Goal: Use online tool/utility: Utilize a website feature to perform a specific function

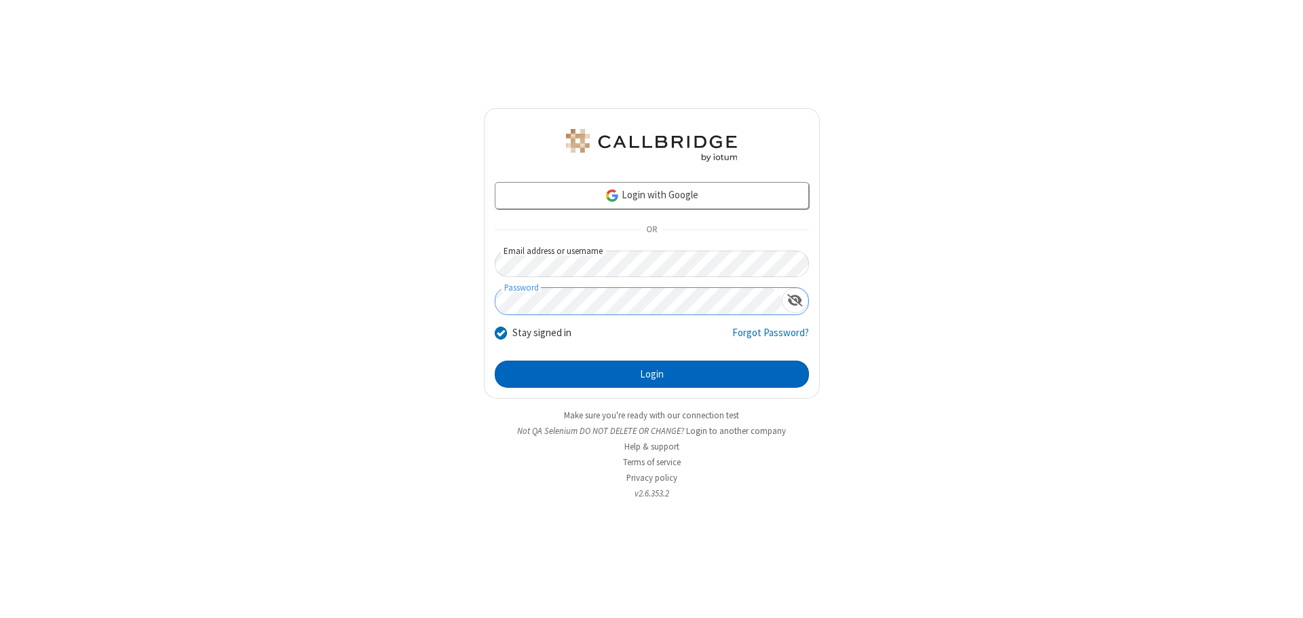
click at [652, 374] on button "Login" at bounding box center [652, 373] width 314 height 27
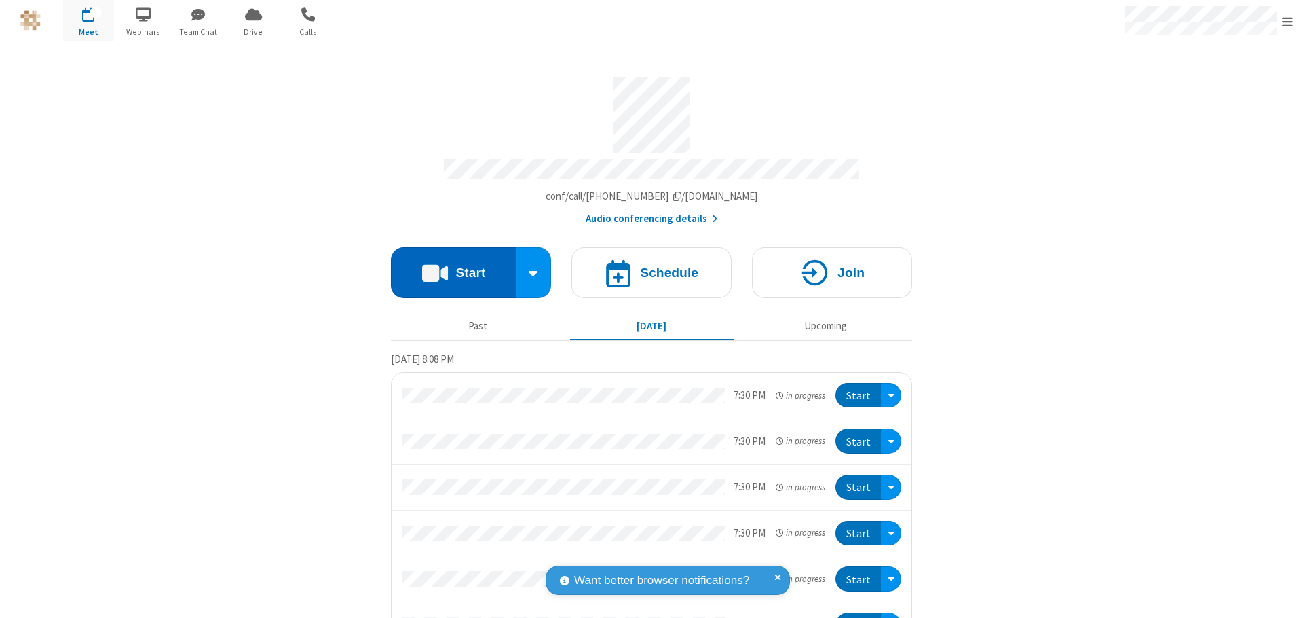
click at [448, 266] on button "Start" at bounding box center [454, 272] width 126 height 51
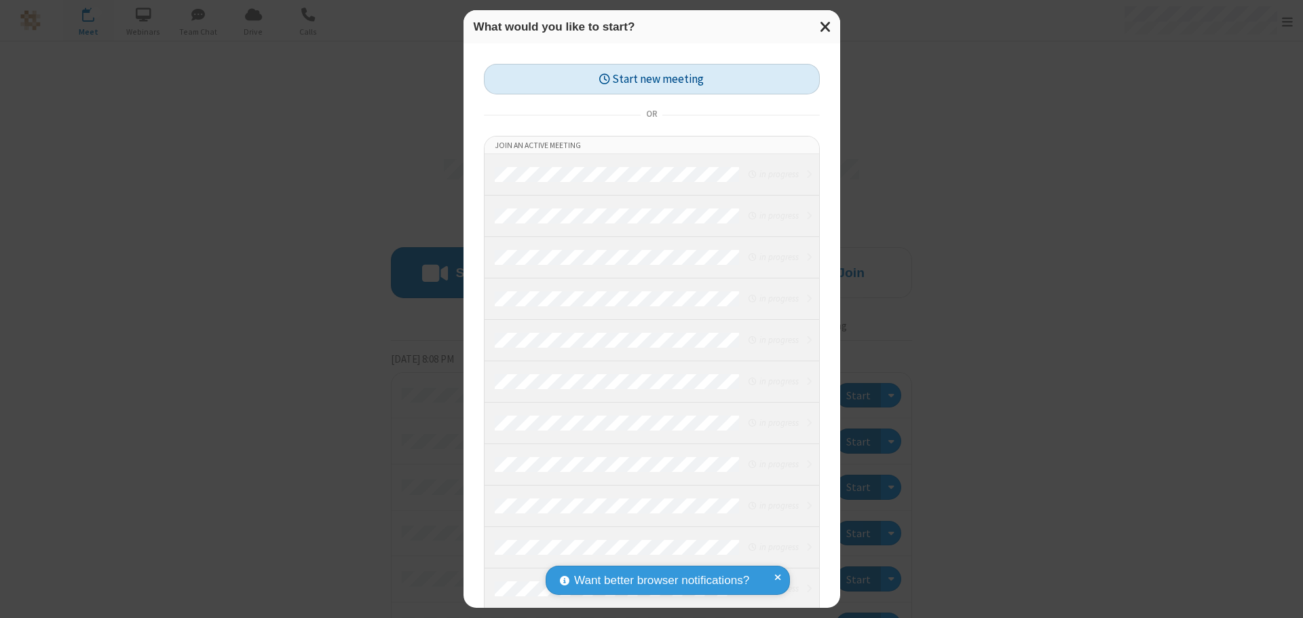
click at [652, 79] on button "Start new meeting" at bounding box center [652, 79] width 336 height 31
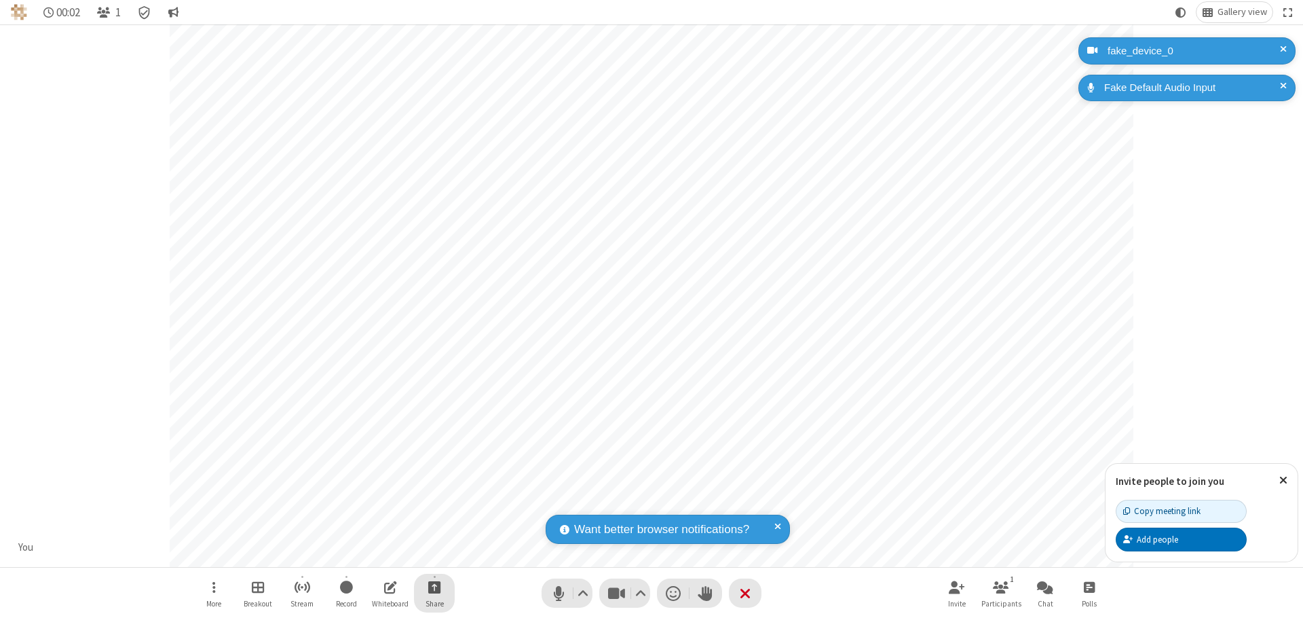
click at [434, 587] on span "Start sharing" at bounding box center [434, 586] width 13 height 17
click at [379, 554] on span "Share my screen" at bounding box center [380, 555] width 16 height 12
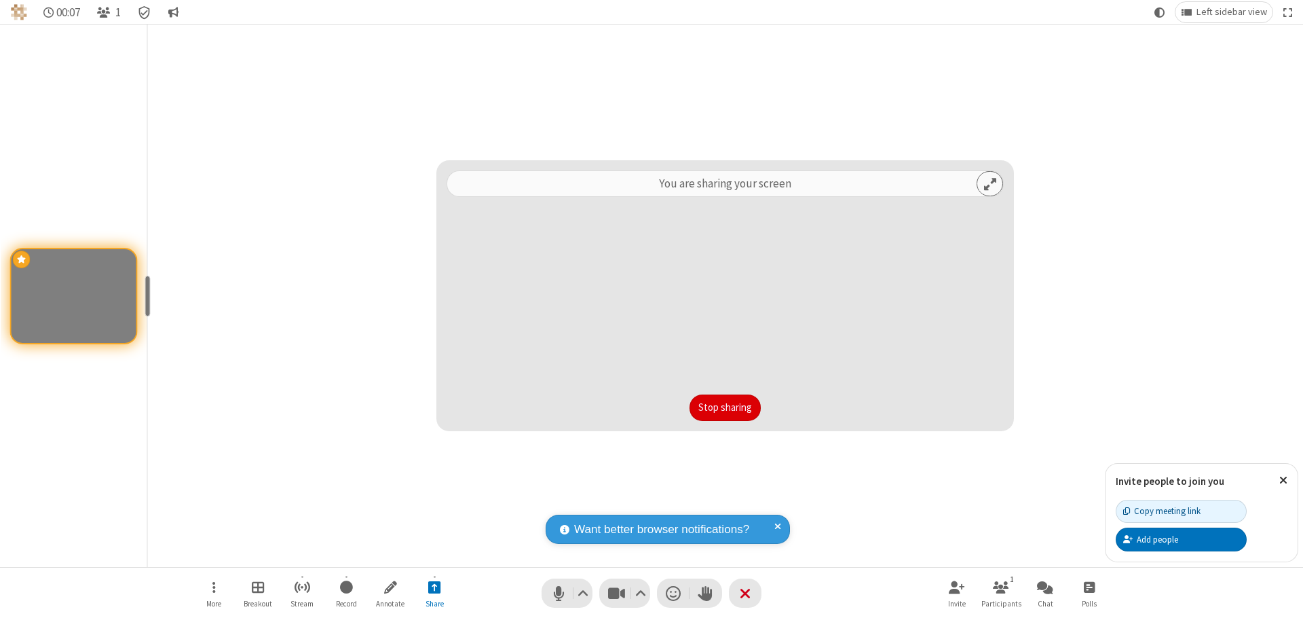
click at [725, 407] on button "Stop sharing" at bounding box center [725, 407] width 71 height 27
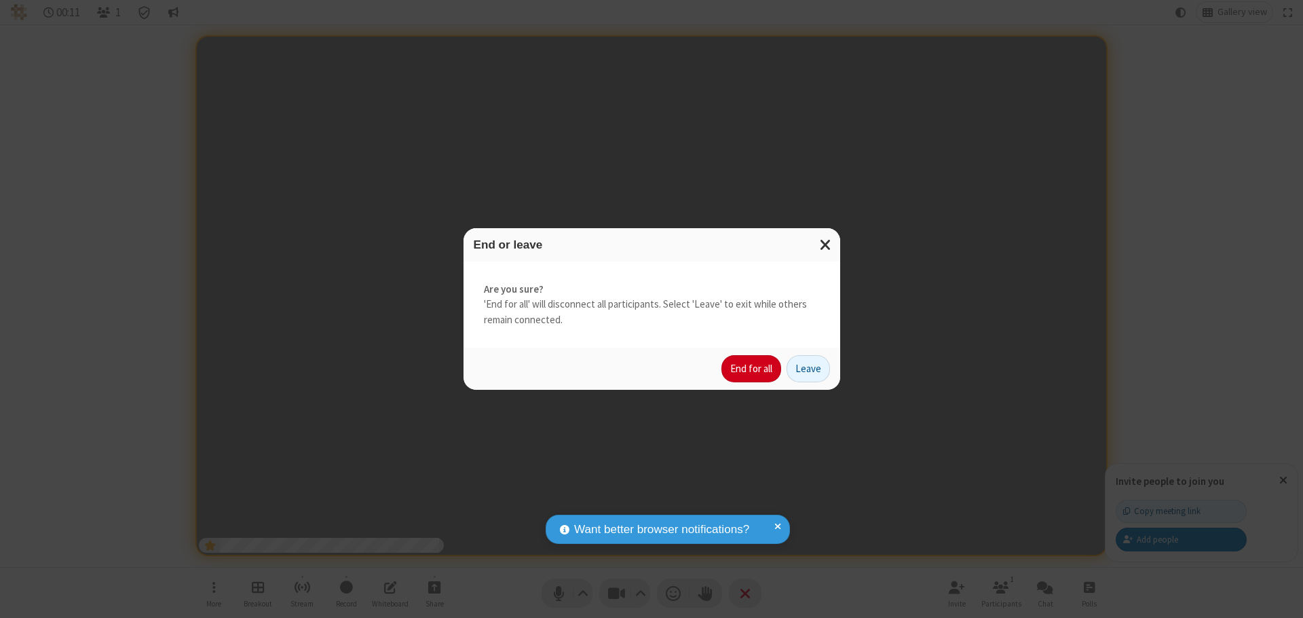
click at [752, 369] on button "End for all" at bounding box center [752, 368] width 60 height 27
